Goal: Find specific page/section: Find specific page/section

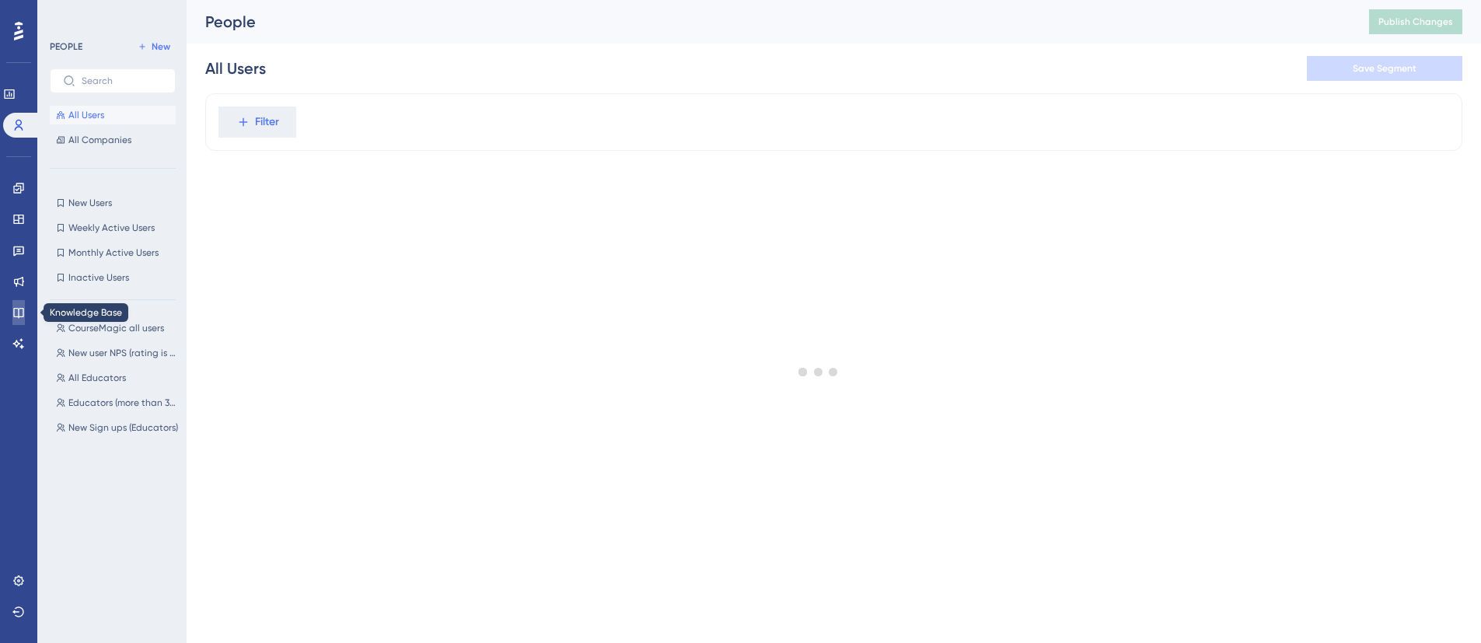
click at [20, 323] on link at bounding box center [18, 312] width 12 height 25
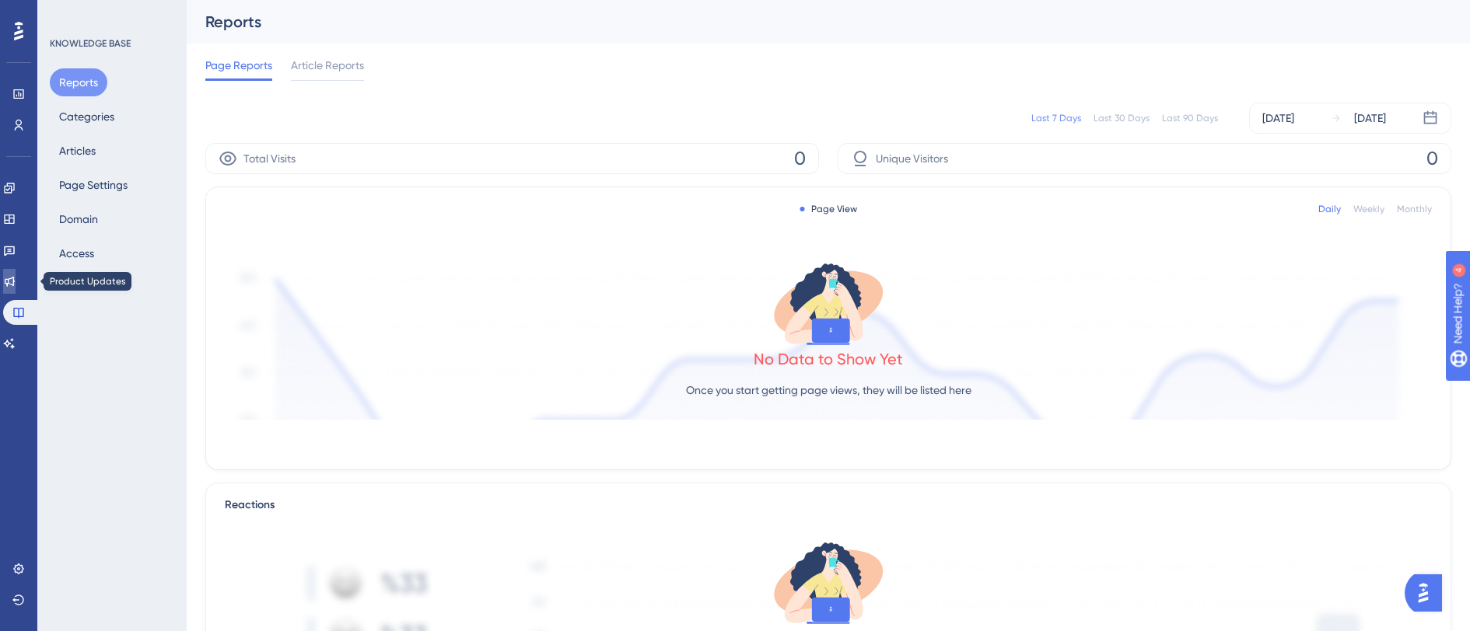
click at [14, 274] on link at bounding box center [9, 281] width 12 height 25
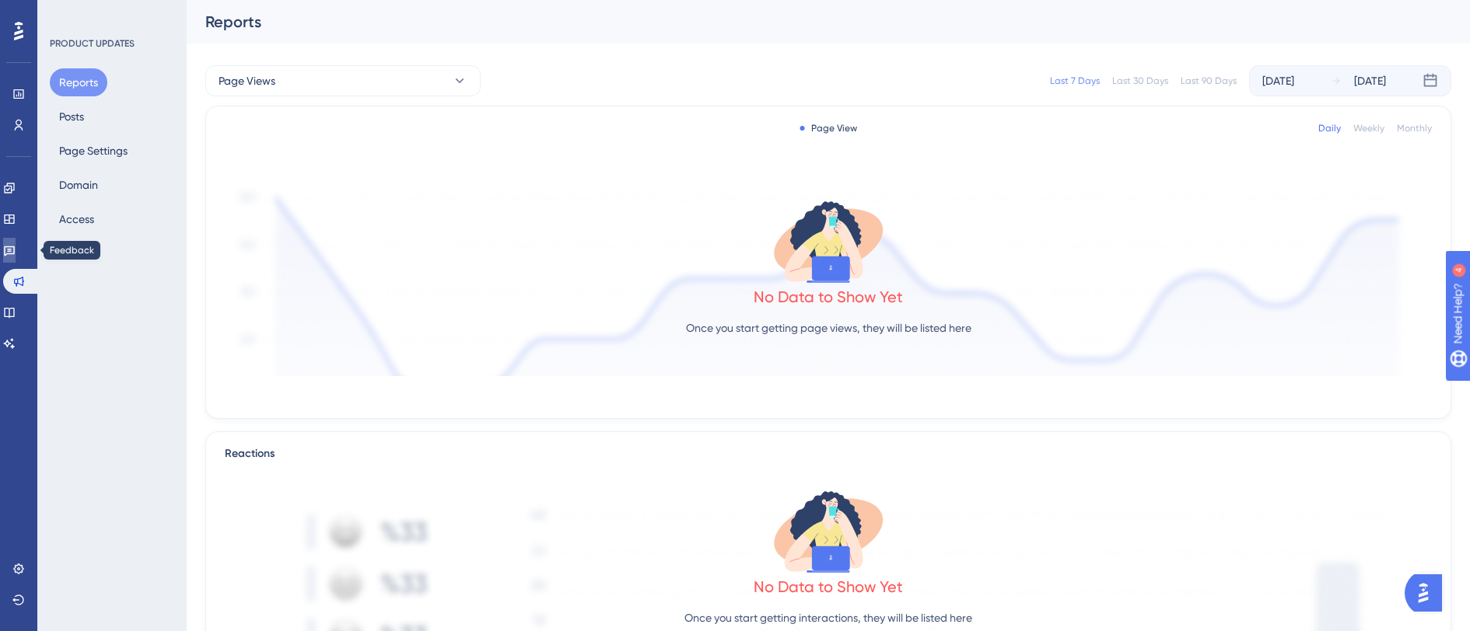
click at [14, 247] on icon at bounding box center [9, 251] width 11 height 10
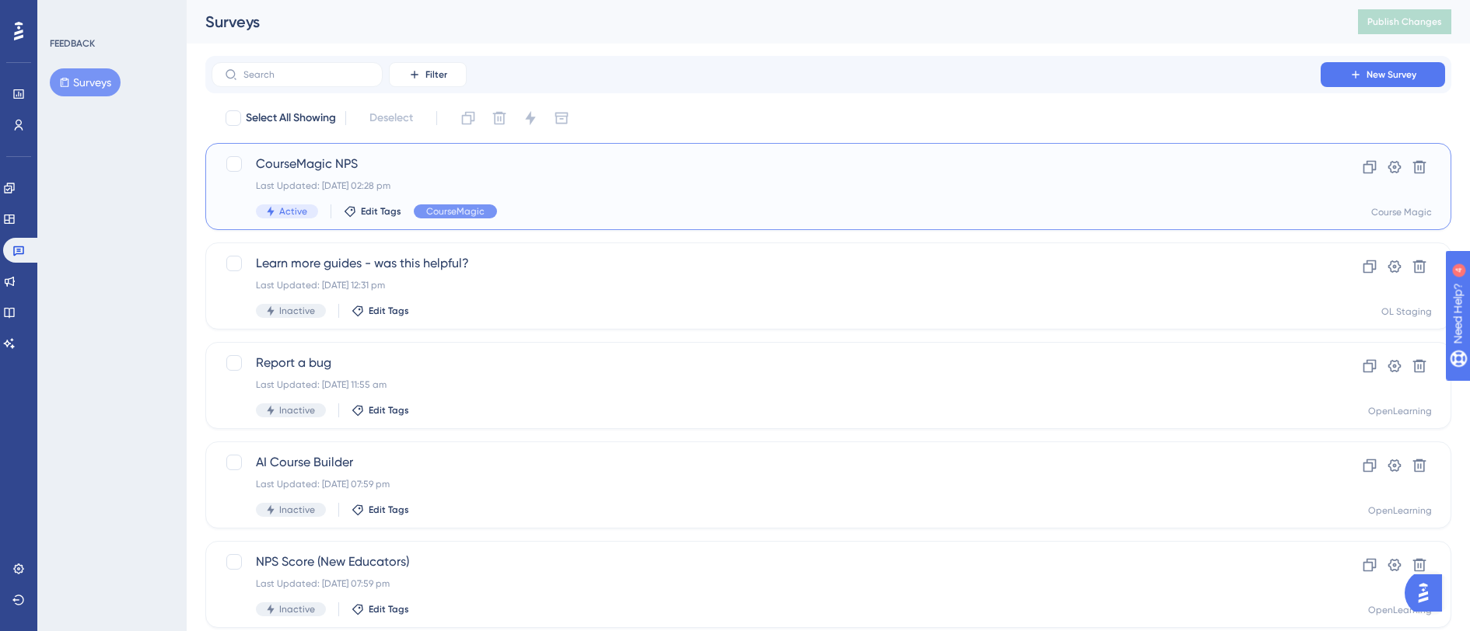
click at [623, 191] on div "Last Updated: [DATE] 02:28 pm" at bounding box center [766, 186] width 1020 height 12
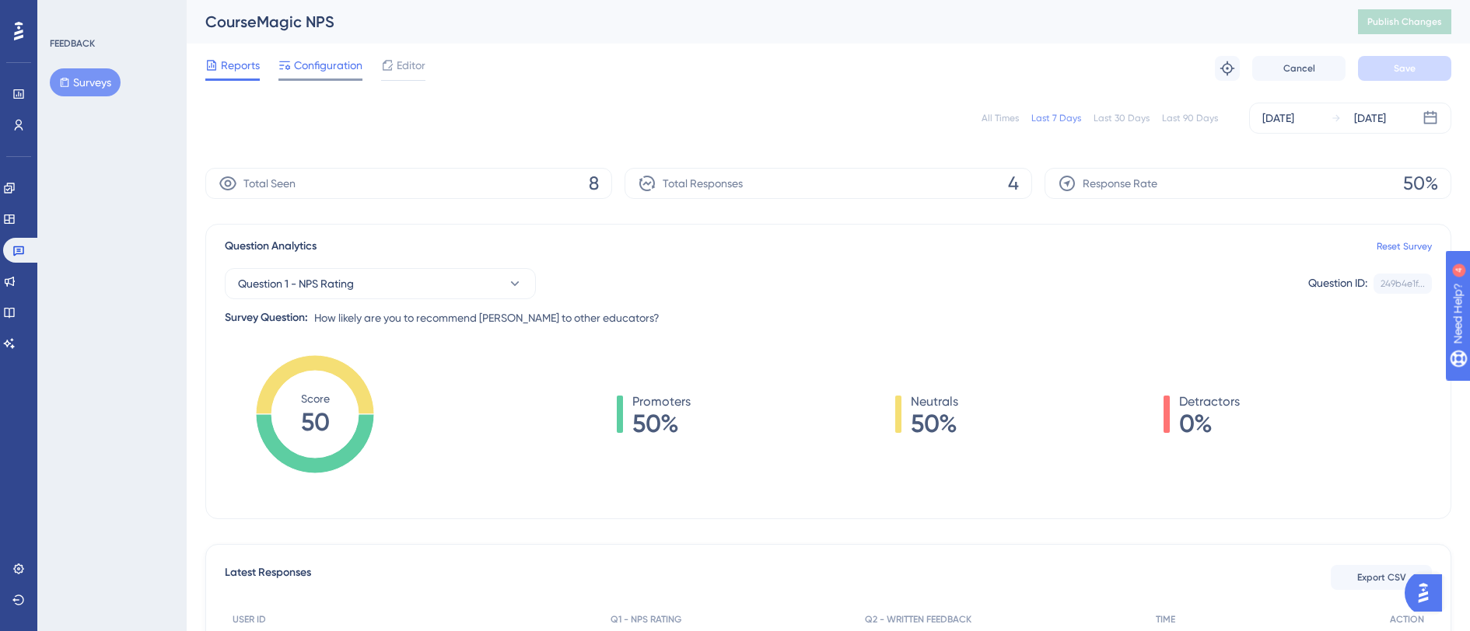
click at [317, 68] on span "Configuration" at bounding box center [328, 65] width 68 height 19
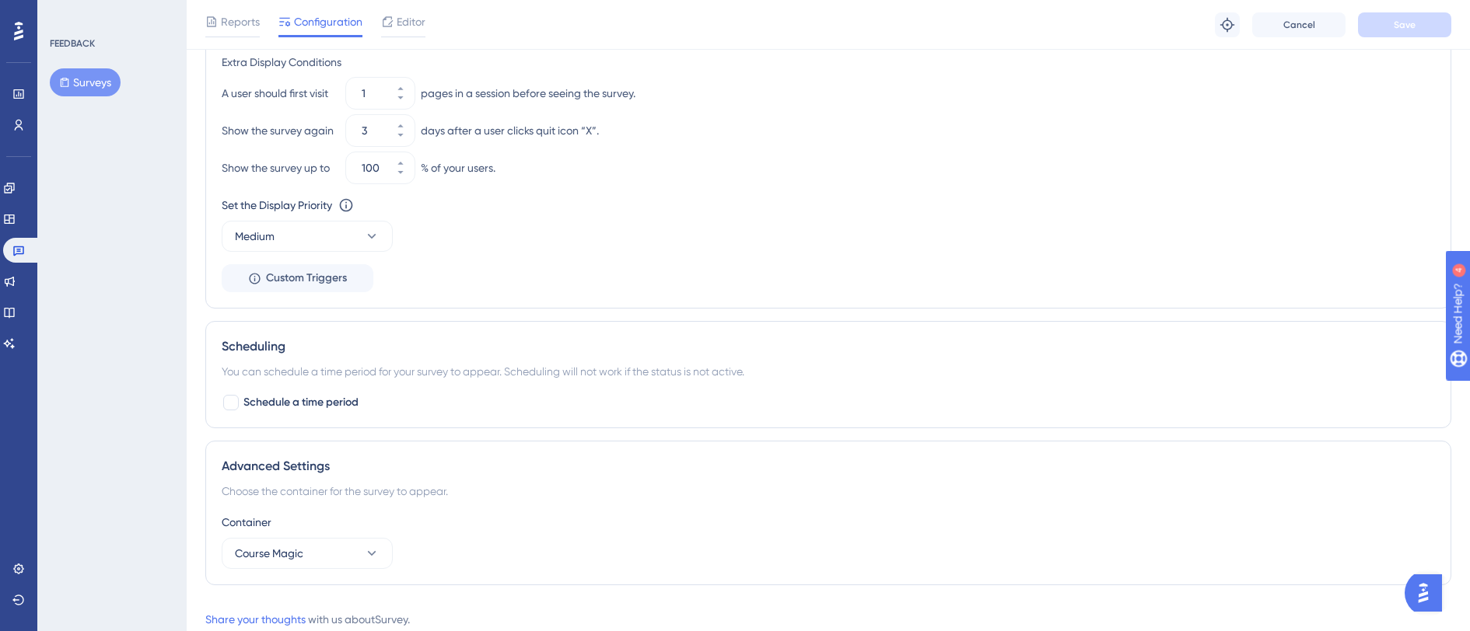
scroll to position [777, 0]
